Goal: Information Seeking & Learning: Learn about a topic

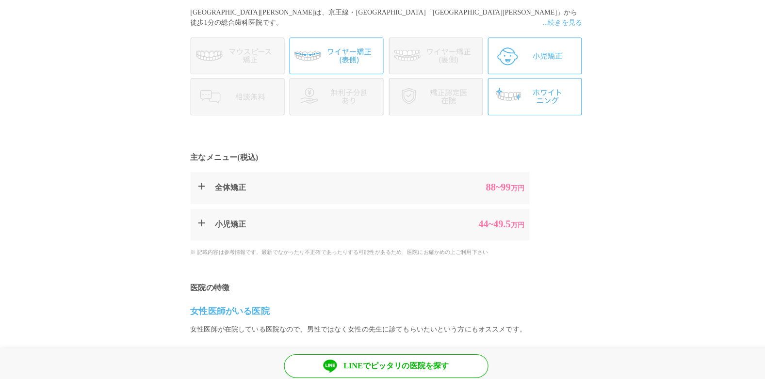
scroll to position [239, 0]
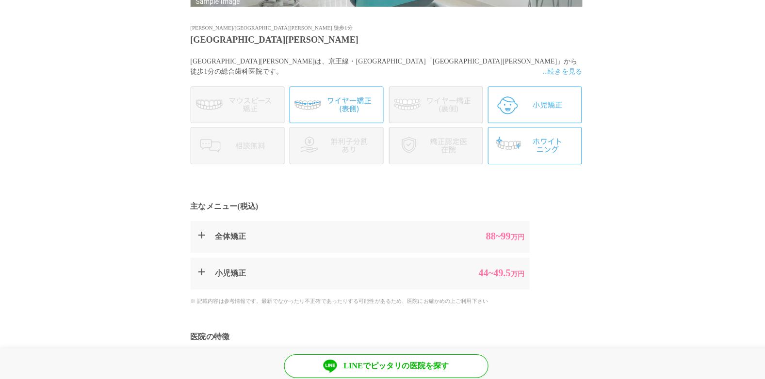
click at [563, 72] on span "...続きを見る" at bounding box center [557, 71] width 39 height 10
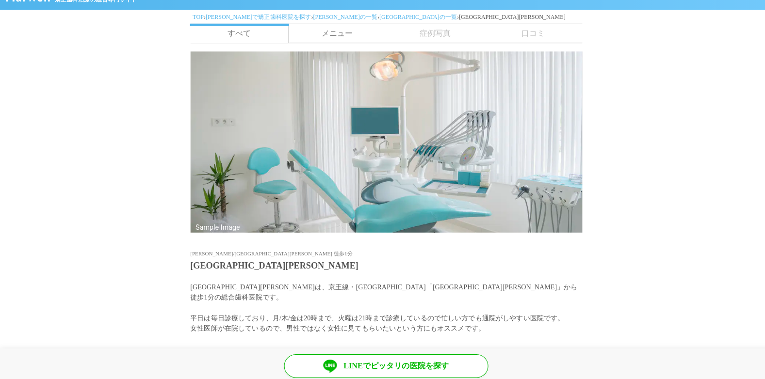
scroll to position [0, 0]
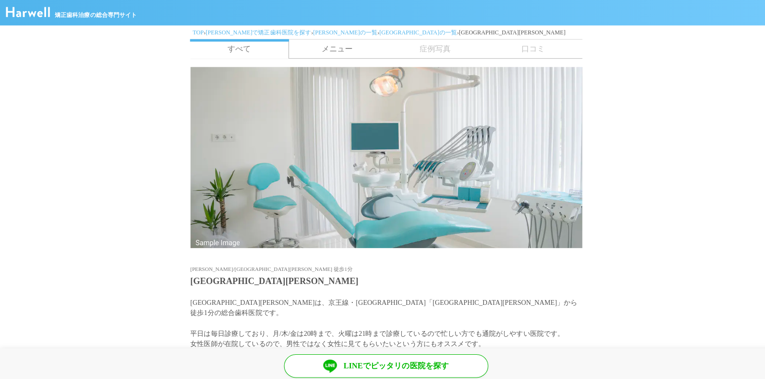
click at [336, 52] on link "メニュー" at bounding box center [334, 48] width 97 height 18
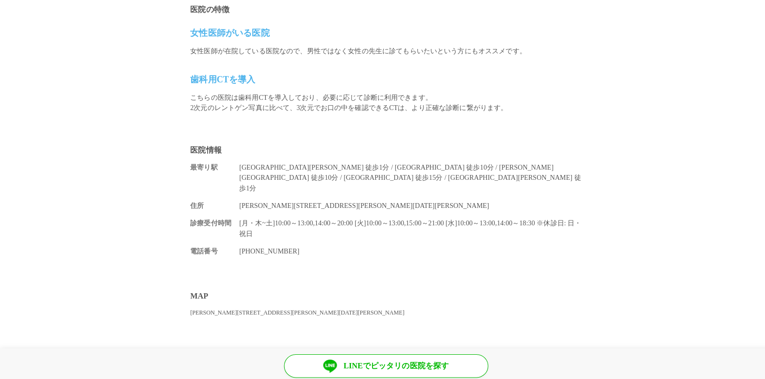
scroll to position [805, 0]
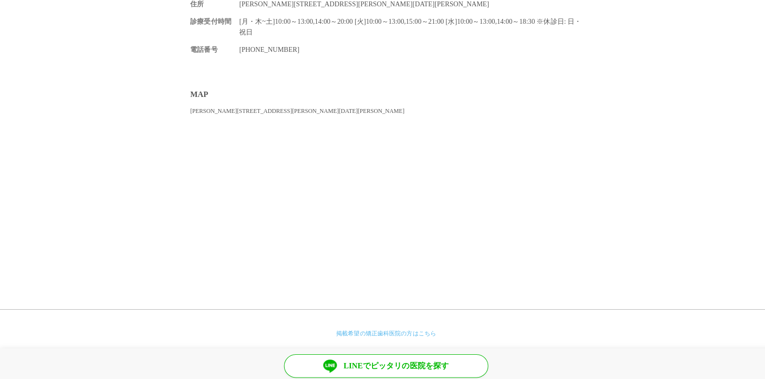
click at [605, 113] on section "MAP [PERSON_NAME][STREET_ADDRESS][PERSON_NAME][DATE][PERSON_NAME]" at bounding box center [382, 184] width 765 height 211
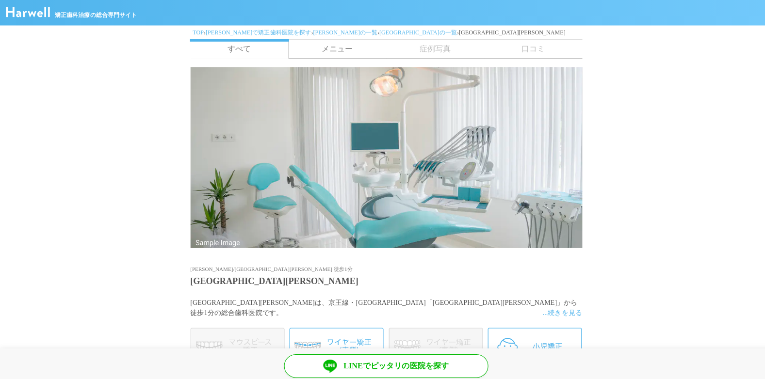
click at [342, 48] on link "メニュー" at bounding box center [334, 48] width 97 height 18
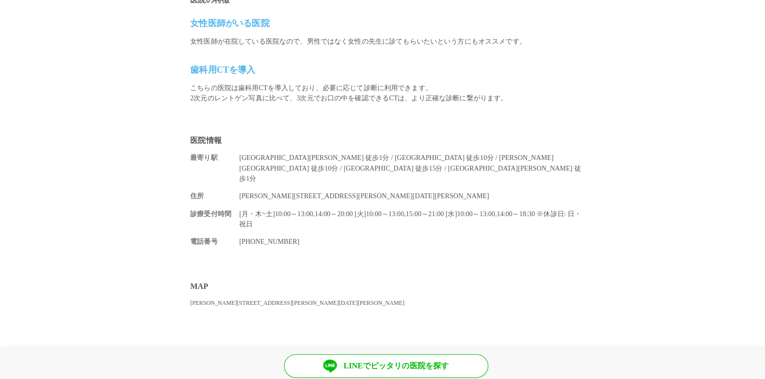
scroll to position [720, 0]
